Goal: Information Seeking & Learning: Learn about a topic

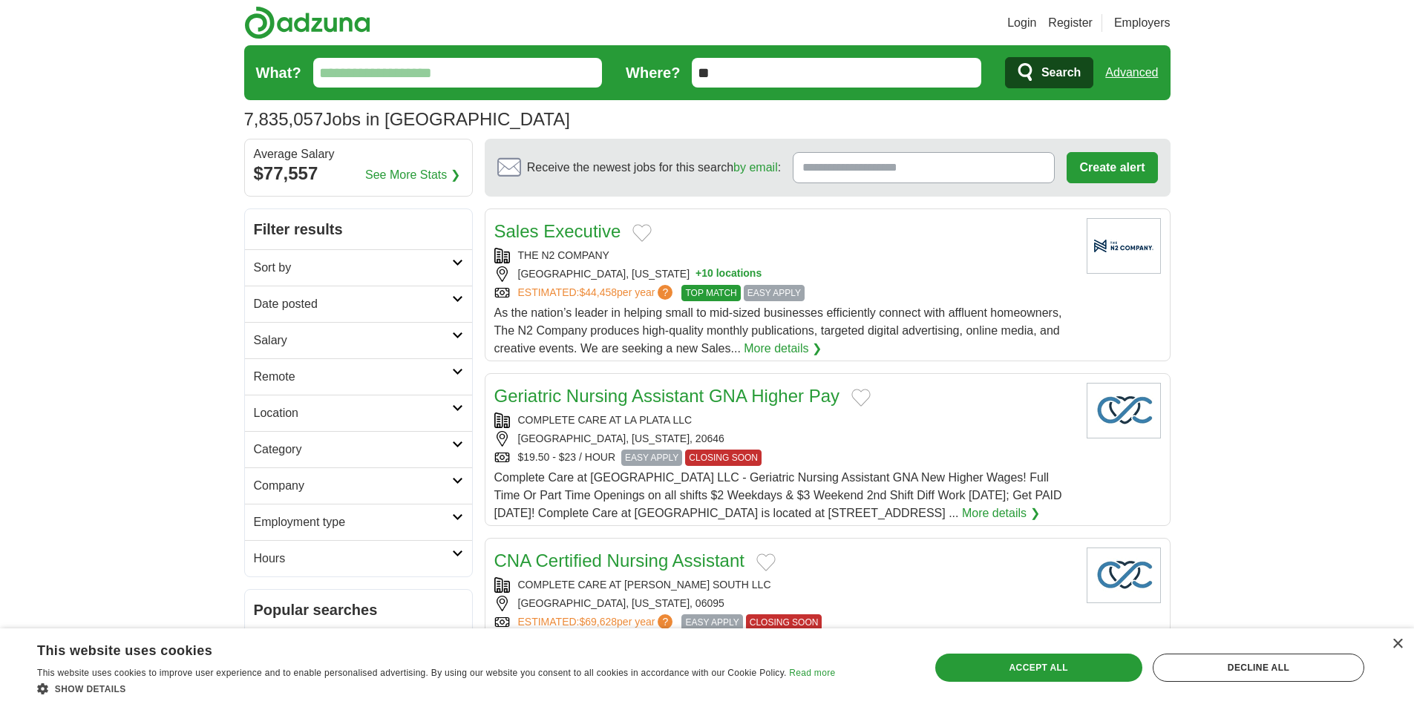
click at [454, 268] on link "Sort by" at bounding box center [358, 267] width 227 height 36
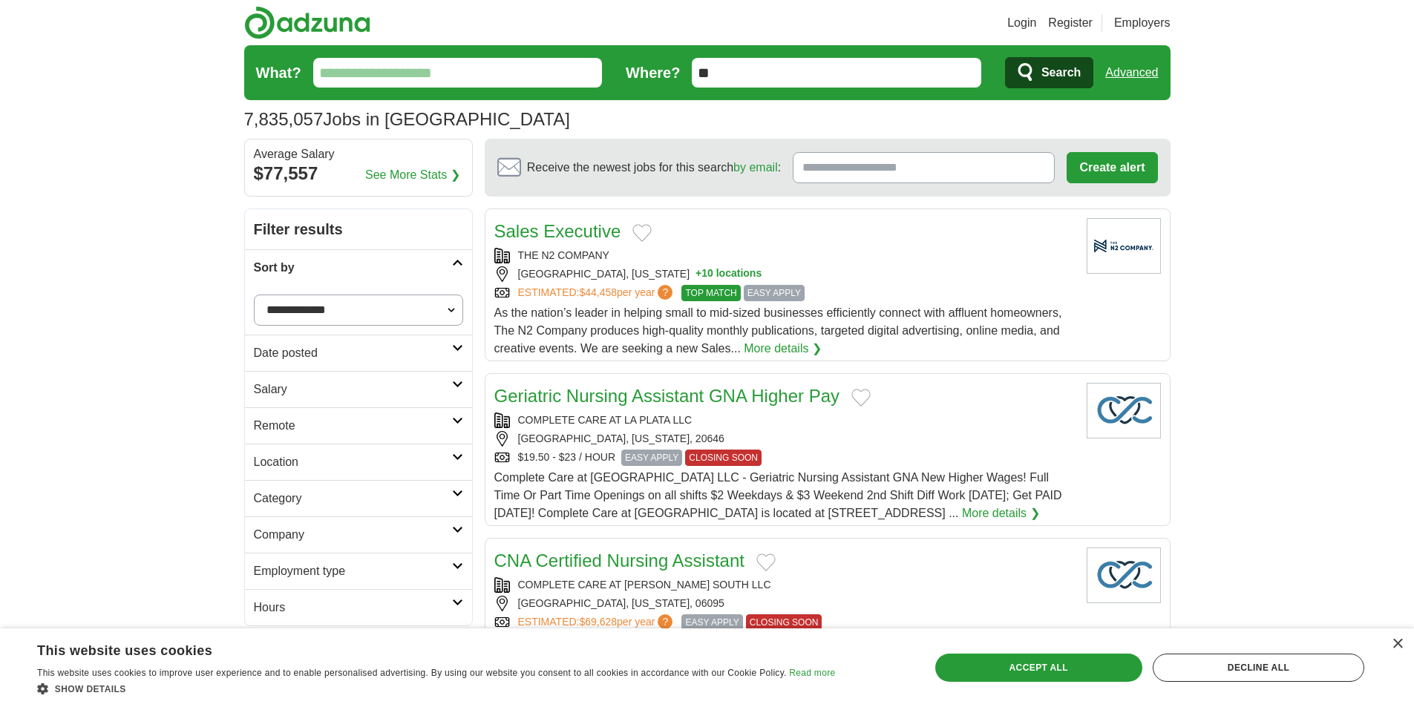
click at [384, 388] on h2 "Salary" at bounding box center [353, 390] width 198 height 18
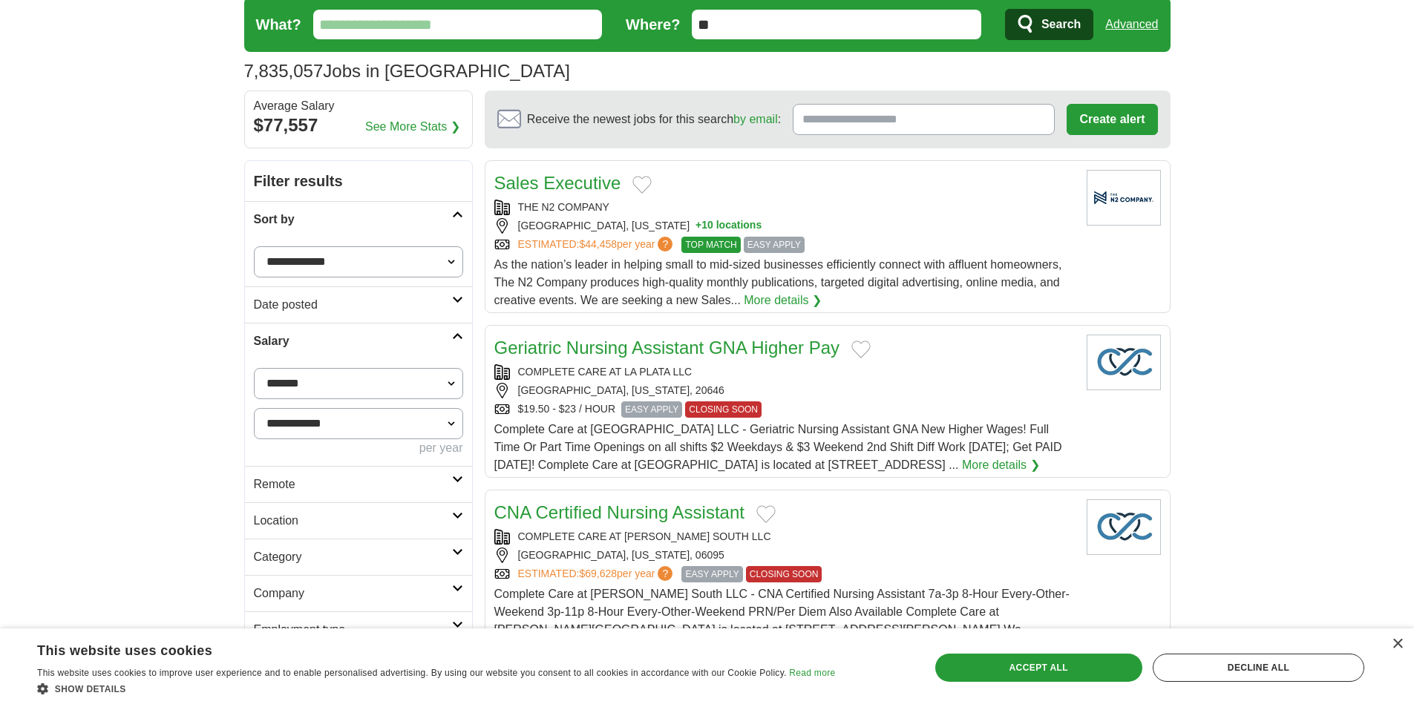
scroll to position [74, 0]
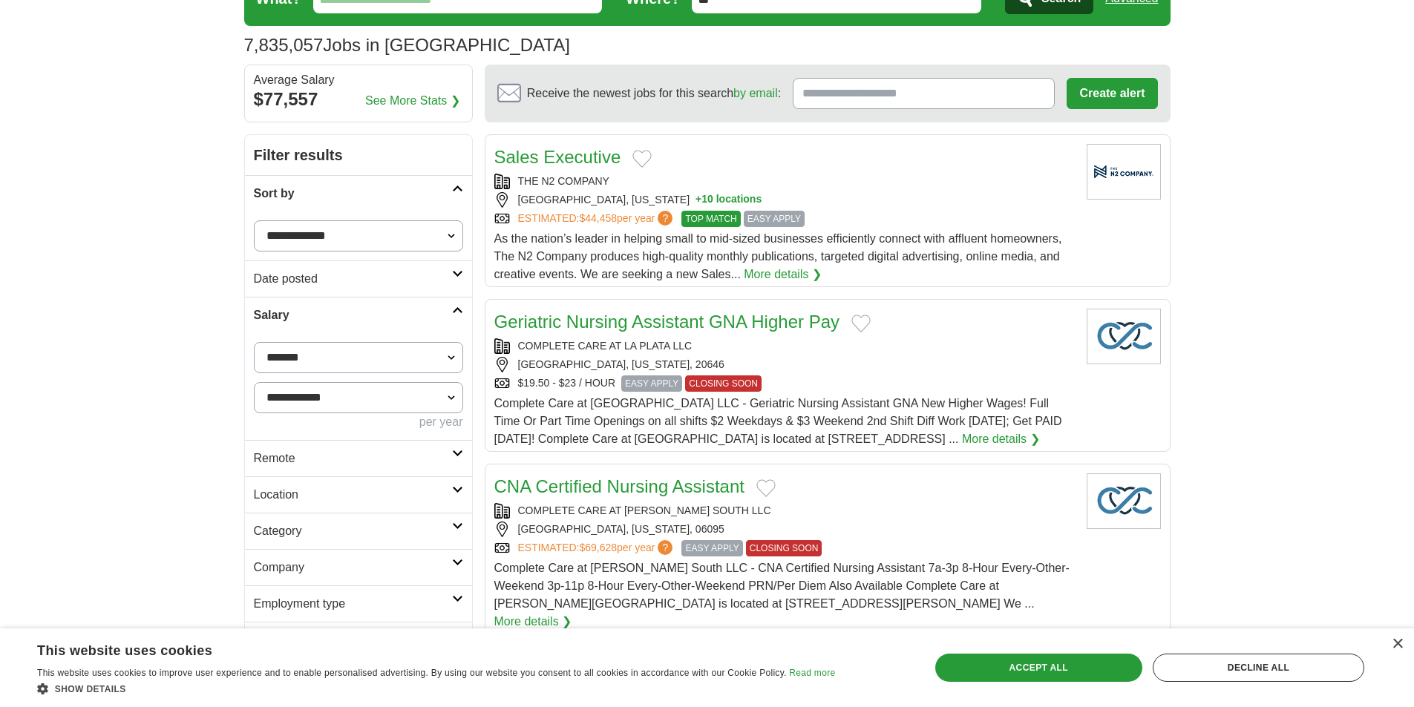
click at [402, 459] on h2 "Remote" at bounding box center [353, 459] width 198 height 18
click at [301, 497] on link "Remote jobs" at bounding box center [287, 494] width 67 height 13
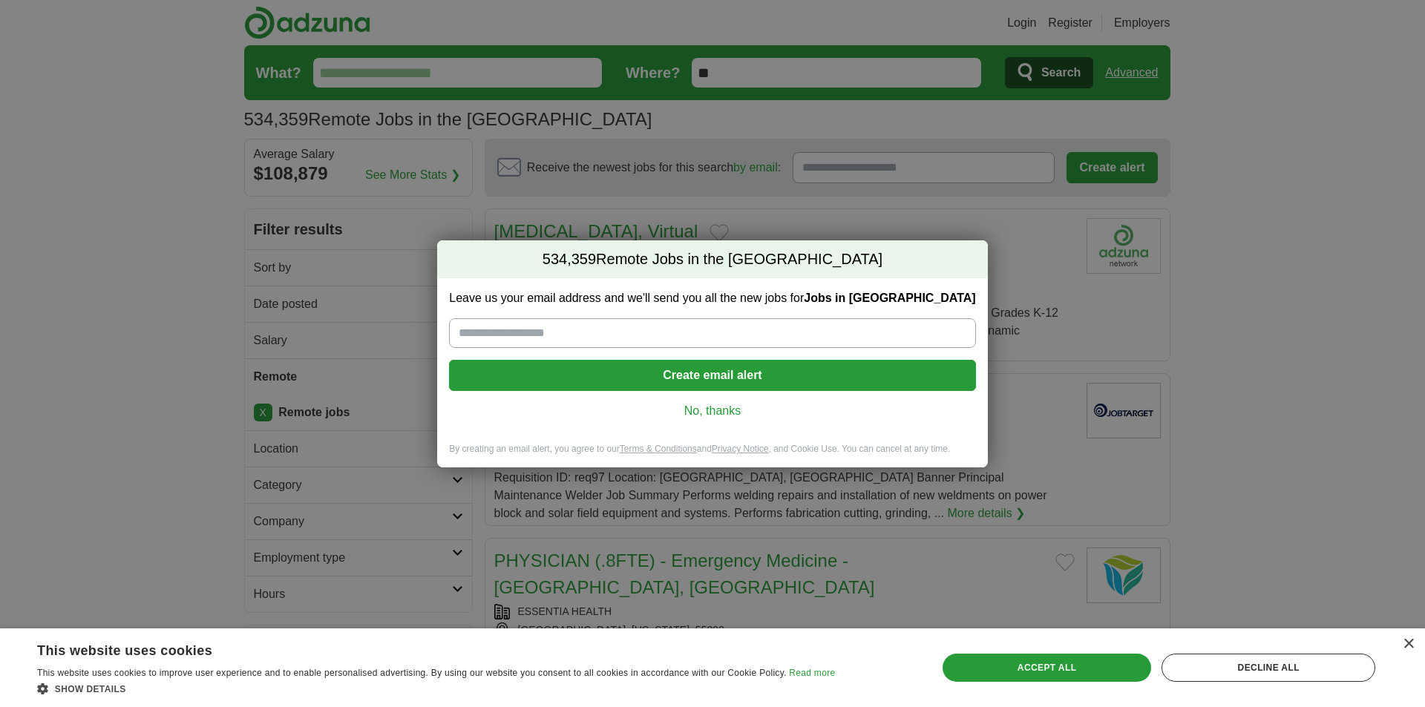
click at [709, 411] on link "No, thanks" at bounding box center [712, 411] width 503 height 16
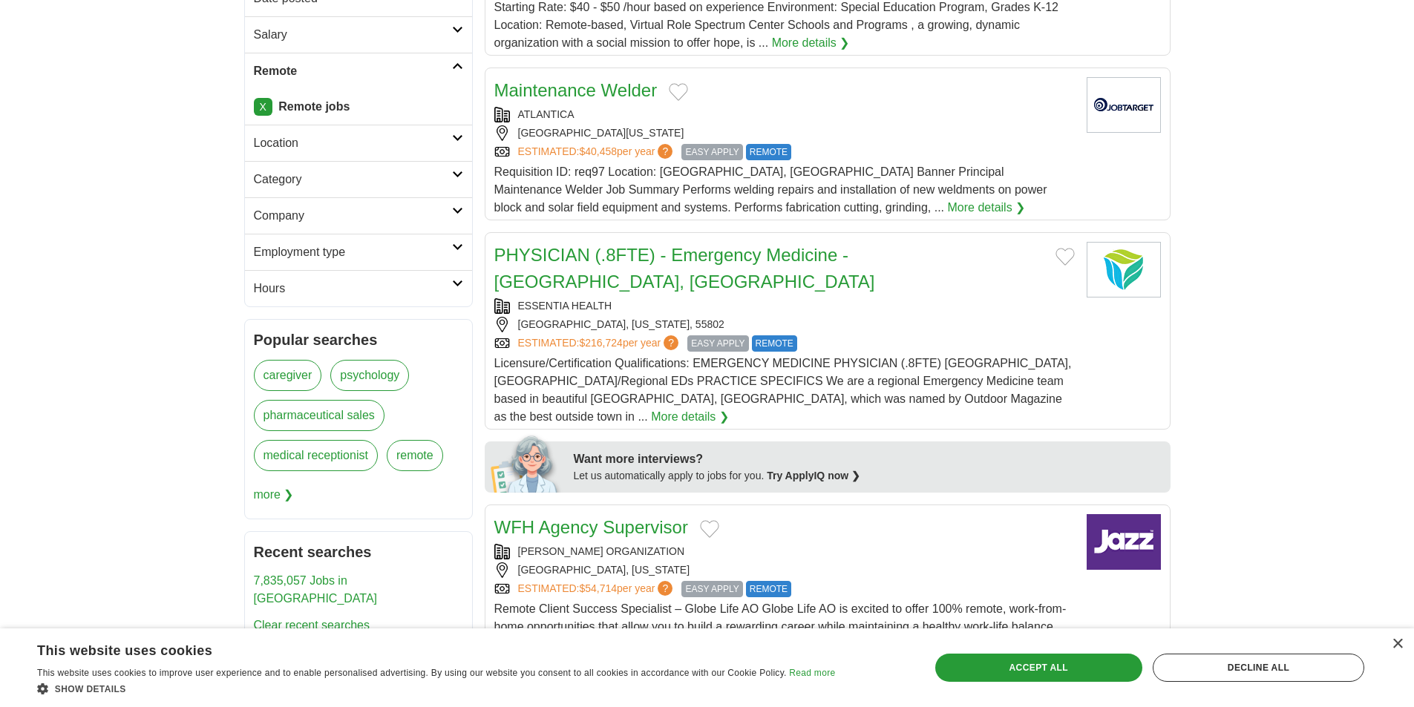
scroll to position [297, 0]
